Goal: Task Accomplishment & Management: Understand process/instructions

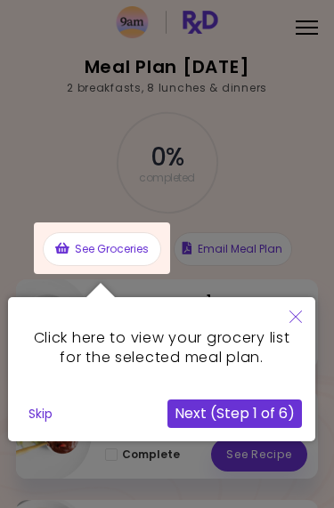
click at [153, 260] on div at bounding box center [102, 248] width 136 height 52
click at [128, 255] on div at bounding box center [102, 248] width 136 height 52
click at [222, 403] on button "Next (Step 1 of 6)" at bounding box center [234, 414] width 134 height 28
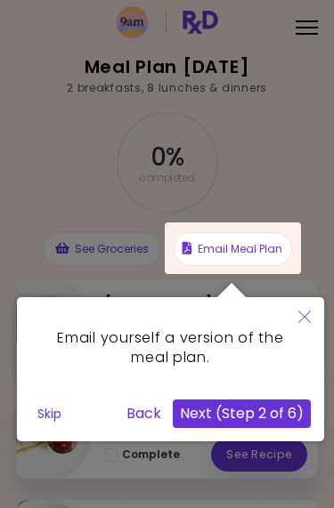
click at [271, 411] on button "Next (Step 2 of 6)" at bounding box center [242, 414] width 138 height 28
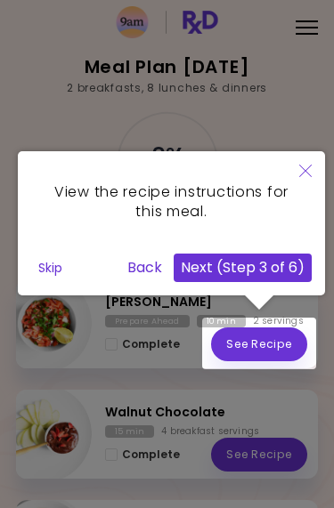
click at [303, 264] on button "Next (Step 3 of 6)" at bounding box center [243, 268] width 138 height 28
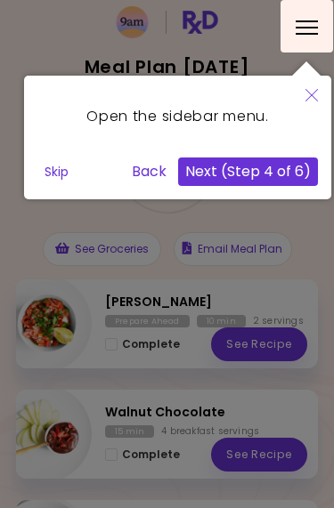
click at [295, 178] on button "Next (Step 4 of 6)" at bounding box center [248, 171] width 140 height 28
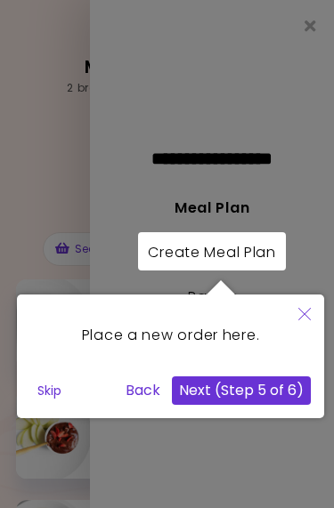
click at [67, 389] on button "Skip" at bounding box center [49, 390] width 38 height 27
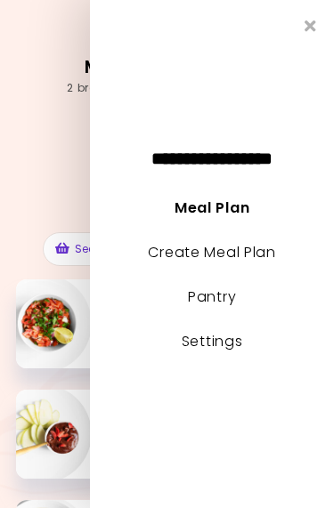
click at [313, 18] on icon "Close" at bounding box center [310, 26] width 12 height 16
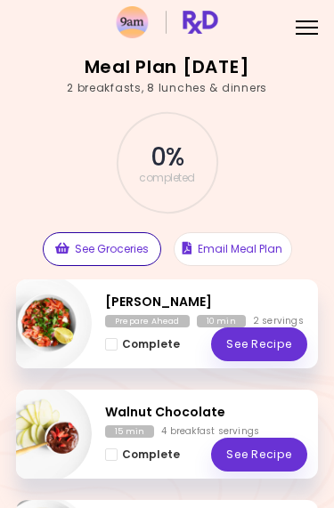
click at [122, 252] on button "See Groceries" at bounding box center [102, 249] width 118 height 34
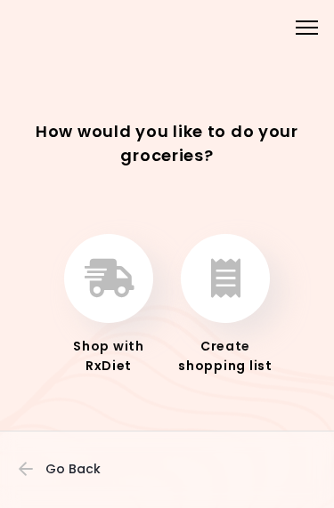
click at [255, 279] on button "button" at bounding box center [225, 278] width 89 height 89
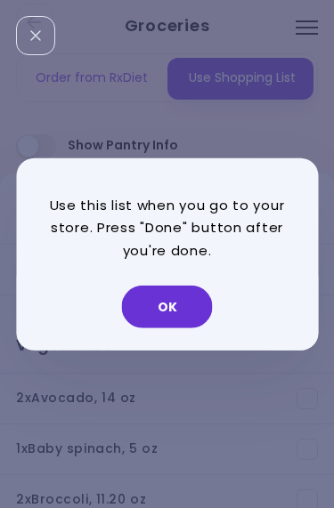
click at [196, 312] on button "OK" at bounding box center [167, 307] width 91 height 43
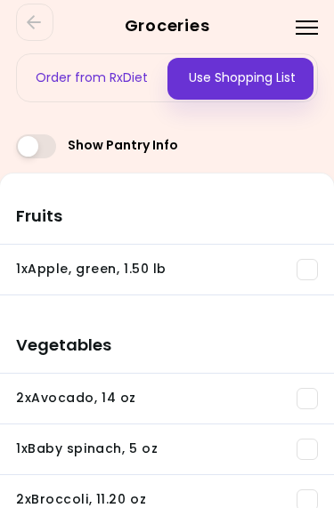
click at [310, 30] on div "Menu" at bounding box center [306, 26] width 35 height 35
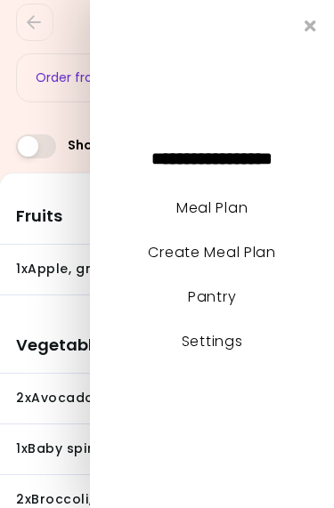
click at [238, 213] on link "Meal Plan" at bounding box center [211, 208] width 71 height 20
